Goal: Task Accomplishment & Management: Complete application form

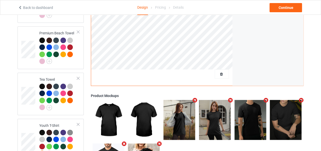
scroll to position [403, 0]
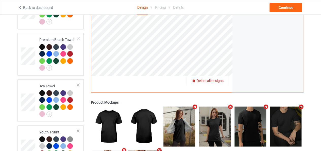
click at [225, 78] on div "Delete all designs" at bounding box center [208, 80] width 42 height 5
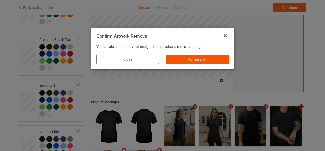
click at [199, 61] on div "Remove all" at bounding box center [197, 59] width 62 height 9
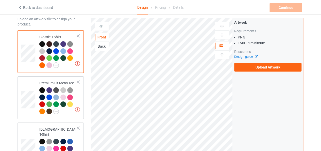
scroll to position [36, 0]
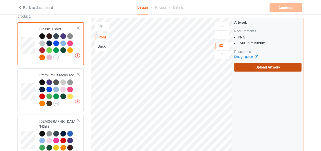
click at [277, 66] on label "Upload Artwork" at bounding box center [267, 67] width 67 height 9
click at [0, 0] on input "Upload Artwork" at bounding box center [0, 0] width 0 height 0
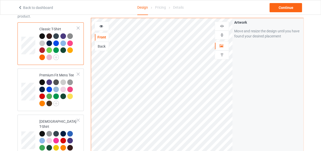
click at [222, 26] on img at bounding box center [222, 26] width 5 height 5
click at [222, 33] on img at bounding box center [222, 35] width 5 height 5
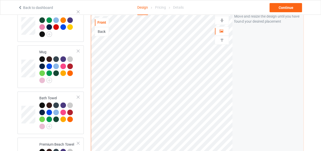
scroll to position [299, 0]
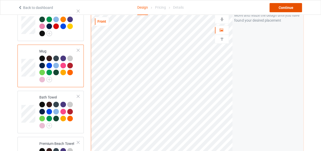
click at [278, 10] on div "Continue" at bounding box center [286, 7] width 33 height 9
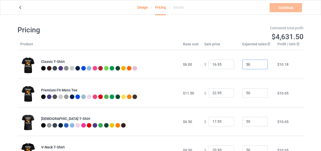
click at [249, 63] on input "50" at bounding box center [255, 64] width 25 height 10
click at [249, 63] on input "29" at bounding box center [255, 64] width 25 height 10
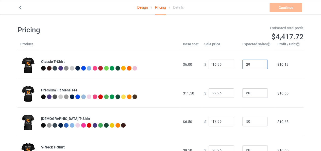
click at [249, 63] on input "29" at bounding box center [255, 64] width 25 height 10
type input "29"
click at [247, 93] on input "50" at bounding box center [255, 93] width 25 height 10
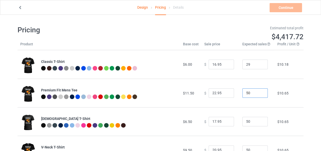
paste input "29"
type input "29"
drag, startPoint x: 249, startPoint y: 121, endPoint x: 217, endPoint y: 122, distance: 32.3
click at [217, 122] on tr "[DEMOGRAPHIC_DATA] T-Shirt $6.50 $ 17.95 50 $10.65" at bounding box center [161, 121] width 286 height 28
paste input "29"
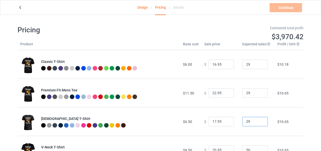
type input "29"
drag, startPoint x: 313, startPoint y: 51, endPoint x: 319, endPoint y: 48, distance: 6.9
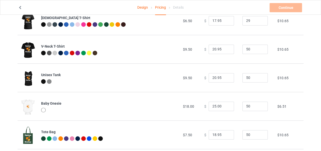
scroll to position [103, 0]
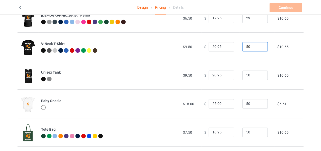
drag, startPoint x: 247, startPoint y: 48, endPoint x: 214, endPoint y: 48, distance: 32.8
click at [214, 48] on tr "V-Neck T-Shirt $9.50 $ 20.95 50 $10.65" at bounding box center [161, 46] width 286 height 28
paste input "29"
type input "29"
type input "21.95"
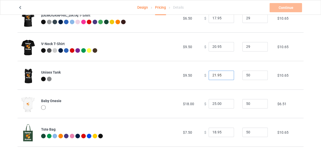
click at [222, 73] on input "21.95" at bounding box center [221, 75] width 25 height 10
drag, startPoint x: 242, startPoint y: 76, endPoint x: 216, endPoint y: 75, distance: 25.9
click at [216, 75] on tr "Unisex Tank $9.50 $ 21.95 50 $11.58" at bounding box center [161, 75] width 286 height 28
paste input "29"
type input "29"
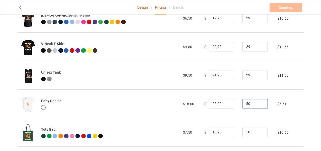
drag, startPoint x: 251, startPoint y: 105, endPoint x: 222, endPoint y: 106, distance: 29.5
click at [222, 106] on tr "Baby Onesie $18.00 $ 25.00 50 $6.51" at bounding box center [161, 103] width 286 height 28
paste input "29"
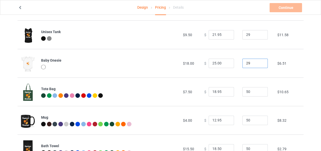
scroll to position [145, 0]
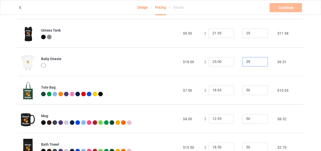
type input "29"
drag, startPoint x: 256, startPoint y: 90, endPoint x: 221, endPoint y: 91, distance: 34.6
click at [222, 91] on tr "Tote Bag $7.50 $ 18.95 50 $10.65" at bounding box center [161, 90] width 286 height 28
paste input "29"
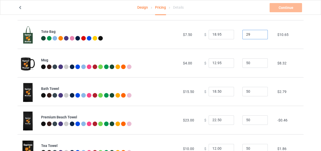
scroll to position [224, 0]
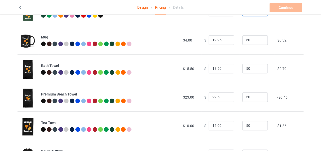
type input "29"
drag, startPoint x: 249, startPoint y: 40, endPoint x: 222, endPoint y: 40, distance: 27.4
click at [223, 40] on tr "Mug $4.00 $ 12.95 50 $8.32" at bounding box center [161, 40] width 286 height 28
paste input "29"
type input "29"
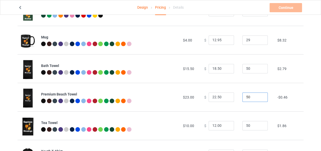
drag, startPoint x: 250, startPoint y: 98, endPoint x: 229, endPoint y: 97, distance: 21.1
click at [229, 97] on tr "Premium Beach Towel $23.00 $ 22.50 50 -$0.46" at bounding box center [161, 97] width 286 height 28
paste input "29"
type input "29"
drag, startPoint x: 243, startPoint y: 126, endPoint x: 217, endPoint y: 126, distance: 26.7
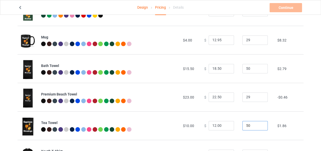
click at [217, 126] on tr "Tea Towel $10.00 $ 12.00 50 $1.86" at bounding box center [161, 125] width 286 height 28
paste input "29"
type input "29"
click at [214, 126] on input "12.00" at bounding box center [221, 126] width 25 height 10
type input "19.00"
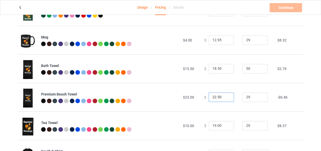
click at [212, 96] on input "22.50" at bounding box center [221, 97] width 25 height 10
type input "29.50"
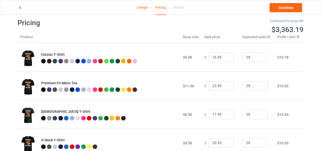
scroll to position [0, 0]
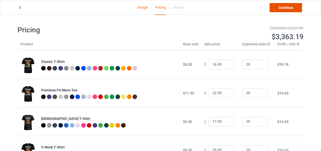
click at [287, 6] on link "Continue" at bounding box center [286, 7] width 33 height 9
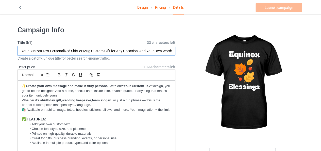
click at [105, 48] on input "Your Custom Text Personalized Shirt or Mug Custom Gift for Any Occasion, Add Yo…" at bounding box center [97, 51] width 158 height 10
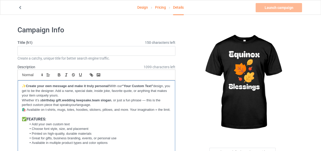
click at [89, 116] on p at bounding box center [96, 114] width 149 height 5
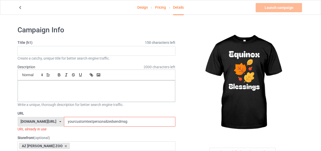
click at [88, 123] on input "yourcustomtextpersonalizedsendmsg" at bounding box center [119, 122] width 111 height 10
click at [88, 122] on input "yourcustomtextpersonalizedsendmsg" at bounding box center [119, 122] width 111 height 10
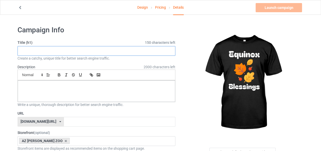
click at [89, 55] on input "text" at bounding box center [97, 51] width 158 height 10
paste input "Equinox Blessings"
type input "Equinox Blessings"
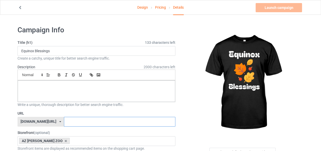
click at [82, 122] on input "text" at bounding box center [119, 122] width 111 height 10
paste input "Equinox Blessings"
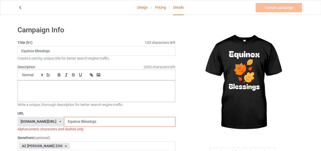
click at [67, 122] on input "Equinox Blessings" at bounding box center [119, 122] width 111 height 10
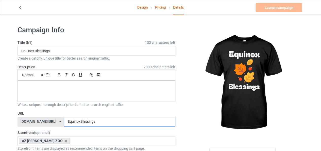
type input "EquinoxBlessings"
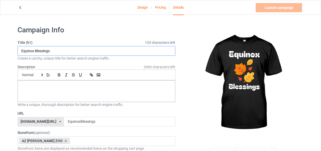
click at [83, 49] on input "Equinox Blessings" at bounding box center [97, 51] width 158 height 10
paste input "Autumn Fall Graphic Tee"
type input "Equinox Blessings Autumn Fall Graphic Tee"
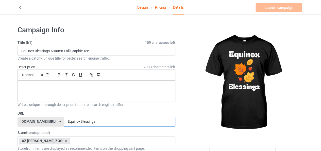
click at [89, 119] on input "EquinoxBlessings" at bounding box center [119, 122] width 111 height 10
paste input "Autumn Fall Graphic Tee"
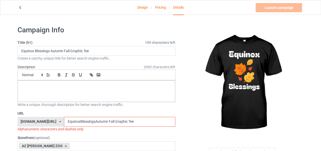
click at [94, 121] on input "EquinoxBlessingsAutumn Fall Graphic Tee" at bounding box center [119, 122] width 111 height 10
click at [100, 121] on input "EquinoxBlessingsAutumnFall Graphic Tee" at bounding box center [119, 122] width 111 height 10
click at [113, 122] on input "EquinoxBlessingsAutumnFallGraphic Tee" at bounding box center [119, 122] width 111 height 10
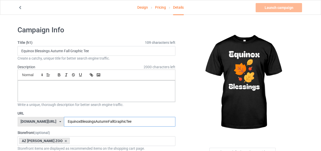
type input "EquinoxBlessingsAutumnFallGraphicTee"
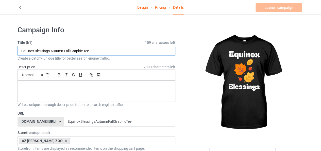
click at [103, 53] on input "Equinox Blessings Autumn Fall Graphic Tee" at bounding box center [97, 51] width 158 height 10
paste input "Pagan Wiccan Harvest Moon Shirt"
type input "Equinox Blessings Autumn Fall Graphic Tee Pagan Wiccan Harvest Moon Shirt"
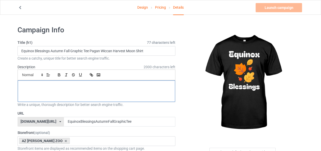
click at [120, 86] on p at bounding box center [96, 86] width 149 height 5
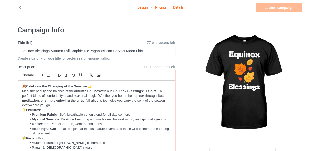
click at [186, 87] on div at bounding box center [243, 82] width 121 height 114
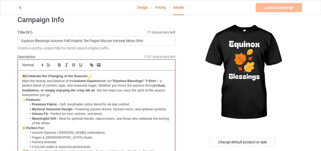
scroll to position [51, 0]
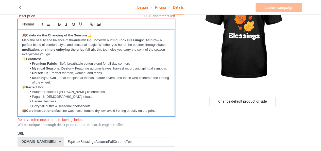
click at [160, 113] on div "🍂 Celebrate the Changing of the Seasons 🌙 Mark the beauty and balance of the Au…" at bounding box center [96, 73] width 157 height 87
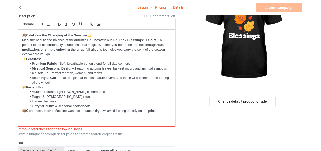
scroll to position [0, 0]
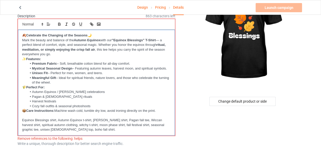
click at [115, 49] on p "Mark the beauty and balance of the Autumn Equinox with our "Equinox Blessings" …" at bounding box center [96, 47] width 149 height 19
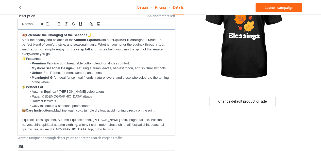
scroll to position [51, 0]
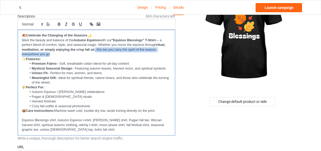
drag, startPoint x: 94, startPoint y: 49, endPoint x: 49, endPoint y: 54, distance: 45.0
click at [49, 54] on p "Mark the beauty and balance of the Autumn Equinox with our "Equinox Blessings" …" at bounding box center [96, 47] width 149 height 19
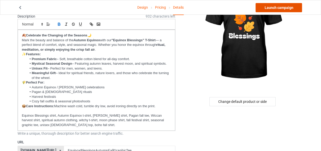
click at [282, 7] on link "Launch campaign" at bounding box center [279, 7] width 46 height 9
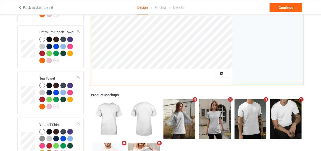
scroll to position [408, 0]
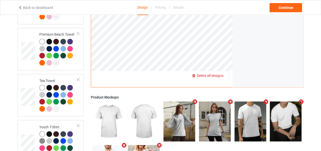
click at [222, 73] on span "Delete all designs" at bounding box center [210, 75] width 27 height 4
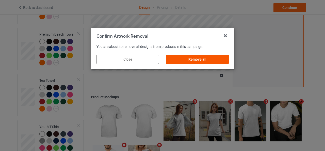
click at [184, 59] on div "Remove all" at bounding box center [197, 59] width 62 height 9
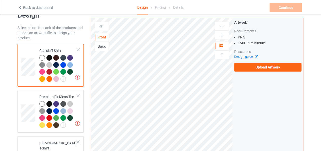
scroll to position [0, 0]
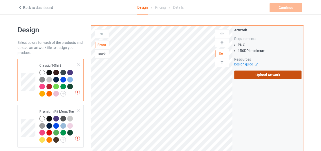
click at [266, 76] on label "Upload Artwork" at bounding box center [267, 74] width 67 height 9
click at [0, 0] on input "Upload Artwork" at bounding box center [0, 0] width 0 height 0
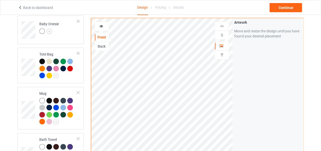
scroll to position [284, 0]
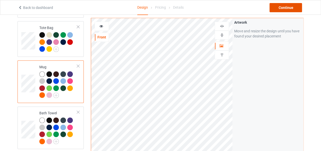
click at [287, 8] on div "Continue" at bounding box center [286, 7] width 33 height 9
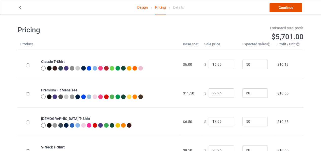
click at [287, 8] on link "Continue" at bounding box center [286, 7] width 33 height 9
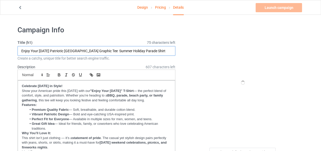
click at [106, 52] on input "Enjoy Your Labor Day Patriotic USA Graphic Tee Summer Holiday Parade Shirt" at bounding box center [97, 51] width 158 height 10
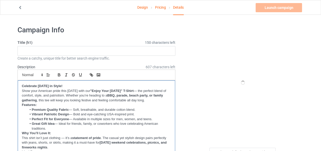
click at [64, 133] on p "Why You’ll Love It:" at bounding box center [96, 133] width 149 height 5
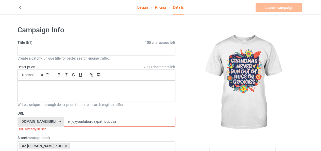
click at [72, 115] on div "URL teechip.com/ teechip.com/ 587d0d41cee36fd012c64a69 enjoyyourlabordaypatriot…" at bounding box center [97, 121] width 158 height 21
click at [71, 120] on input "enjoyyourlabordaypatrioticusa" at bounding box center [119, 122] width 111 height 10
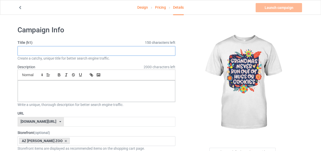
click at [77, 50] on input "text" at bounding box center [97, 51] width 158 height 10
paste input "Grandma Gift"
type input "Grandma Gift"
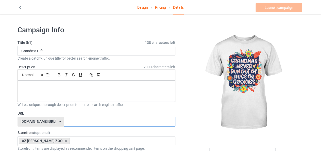
click at [64, 118] on input "text" at bounding box center [119, 122] width 111 height 10
paste input "Grandma Gift"
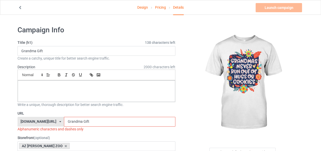
click at [68, 120] on input "Grandma Gift" at bounding box center [119, 122] width 111 height 10
type input "GrandmaGift"
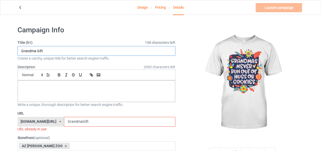
click at [62, 52] on input "Grandma Gift" at bounding box center [97, 51] width 158 height 10
paste input "Cute & Heartwarming"
type input "Grandma Gift Cute & Heartwarming"
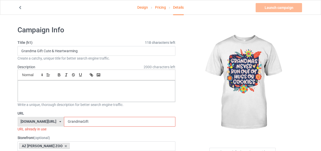
click at [80, 120] on input "GrandmaGift" at bounding box center [119, 122] width 111 height 10
paste input "Cute & Heartwarming"
click at [85, 121] on input "GrandmaGiftCute & Heartwarming" at bounding box center [119, 122] width 111 height 10
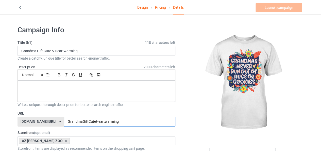
type input "GrandmaGiftCuteHeartwarming"
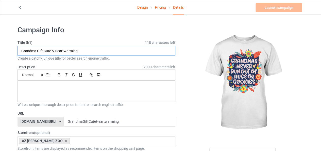
click at [96, 54] on input "Grandma Gift Cute & Heartwarming" at bounding box center [97, 51] width 158 height 10
paste input "Perfect Present for Grandmother’s Birthday, Mother’s Day, or Christmas"
type input "Grandma Gift Cute & Heartwarming Perfect Present for Grandmother’s Birthday, Mo…"
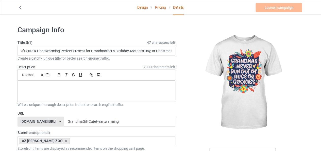
scroll to position [0, 0]
click at [42, 89] on div at bounding box center [97, 90] width 158 height 21
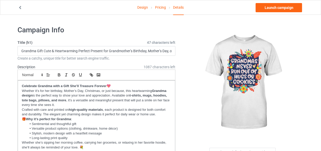
click at [199, 94] on img at bounding box center [242, 82] width 91 height 114
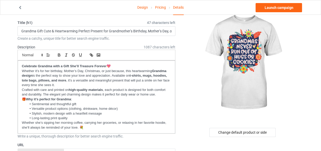
scroll to position [20, 0]
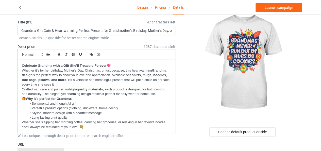
click at [90, 128] on p "Whether she’s sipping her morning coffee, carrying her groceries, or relaxing i…" at bounding box center [96, 124] width 149 height 9
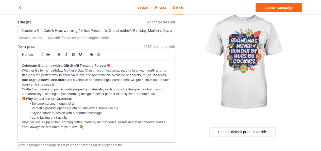
scroll to position [0, 0]
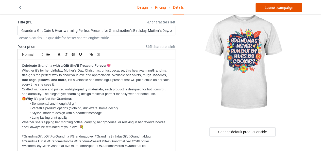
click at [276, 9] on link "Launch campaign" at bounding box center [279, 7] width 46 height 9
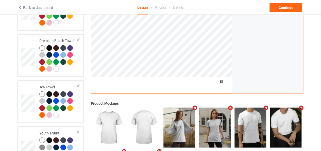
scroll to position [400, 0]
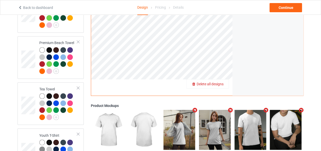
click at [217, 82] on span "Delete all designs" at bounding box center [210, 84] width 27 height 4
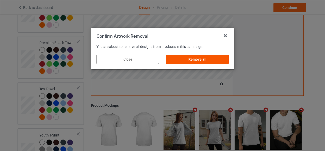
click at [191, 60] on div "Remove all" at bounding box center [197, 59] width 62 height 9
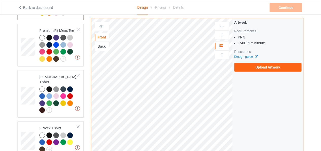
scroll to position [0, 0]
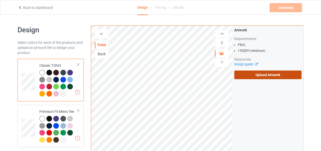
click at [267, 72] on label "Upload Artwork" at bounding box center [267, 74] width 67 height 9
click at [0, 0] on input "Upload Artwork" at bounding box center [0, 0] width 0 height 0
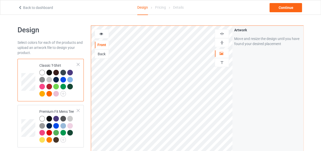
click at [223, 34] on img at bounding box center [222, 33] width 5 height 5
click at [221, 41] on img at bounding box center [222, 42] width 5 height 5
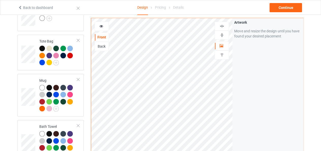
scroll to position [282, 0]
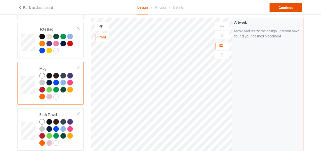
click at [278, 5] on div "Continue" at bounding box center [286, 7] width 33 height 9
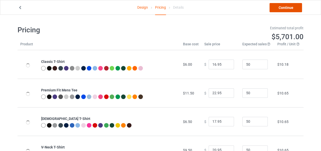
click at [297, 4] on link "Continue" at bounding box center [286, 7] width 33 height 9
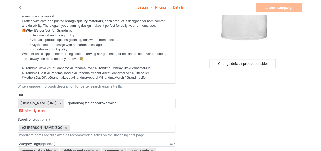
scroll to position [105, 0]
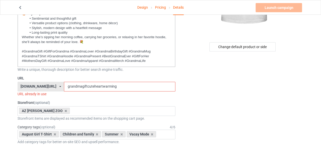
click at [117, 83] on input "grandmagiftcuteheartwarming" at bounding box center [119, 87] width 111 height 10
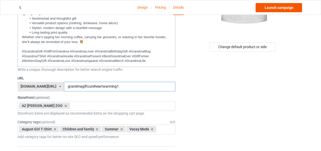
type input "grandmagiftcuteheartwarming1"
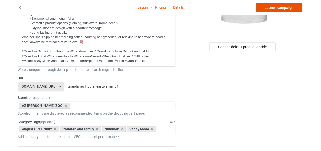
click at [271, 7] on link "Launch campaign" at bounding box center [279, 7] width 46 height 9
